Goal: Find specific page/section: Find specific page/section

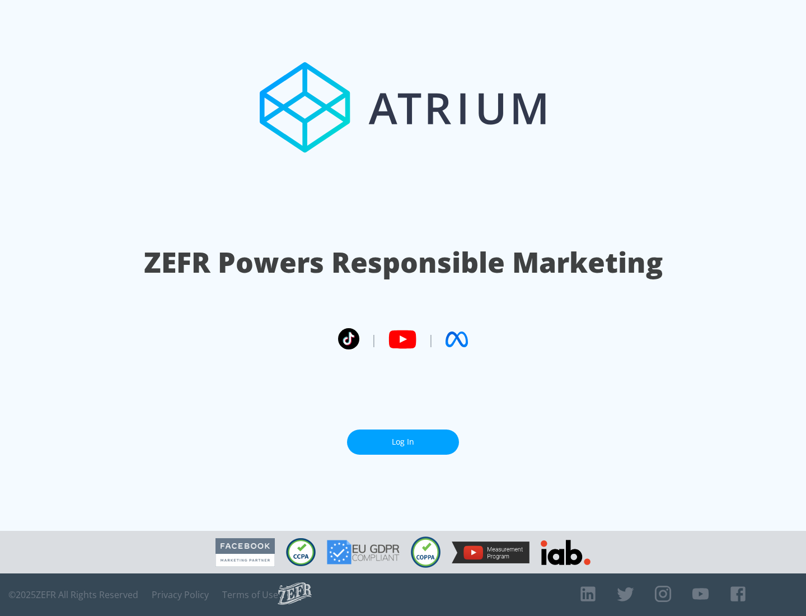
click at [403, 442] on link "Log In" at bounding box center [403, 441] width 112 height 25
